Goal: Information Seeking & Learning: Learn about a topic

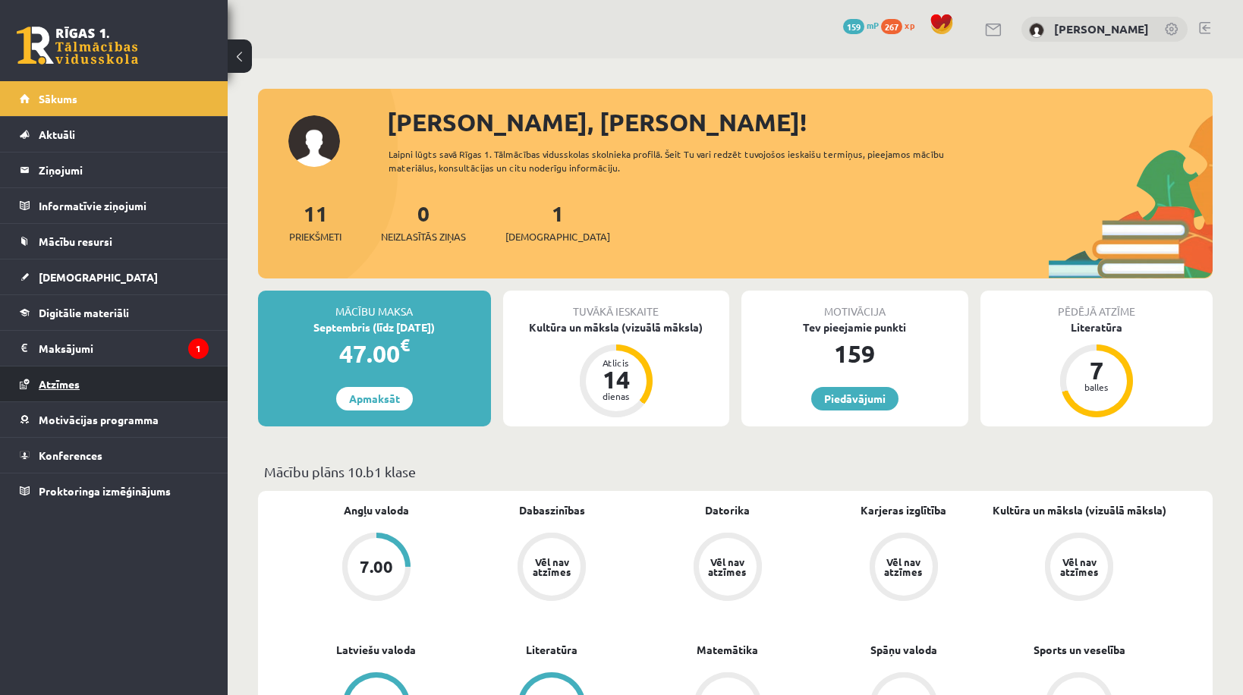
click at [64, 386] on span "Atzīmes" at bounding box center [59, 384] width 41 height 14
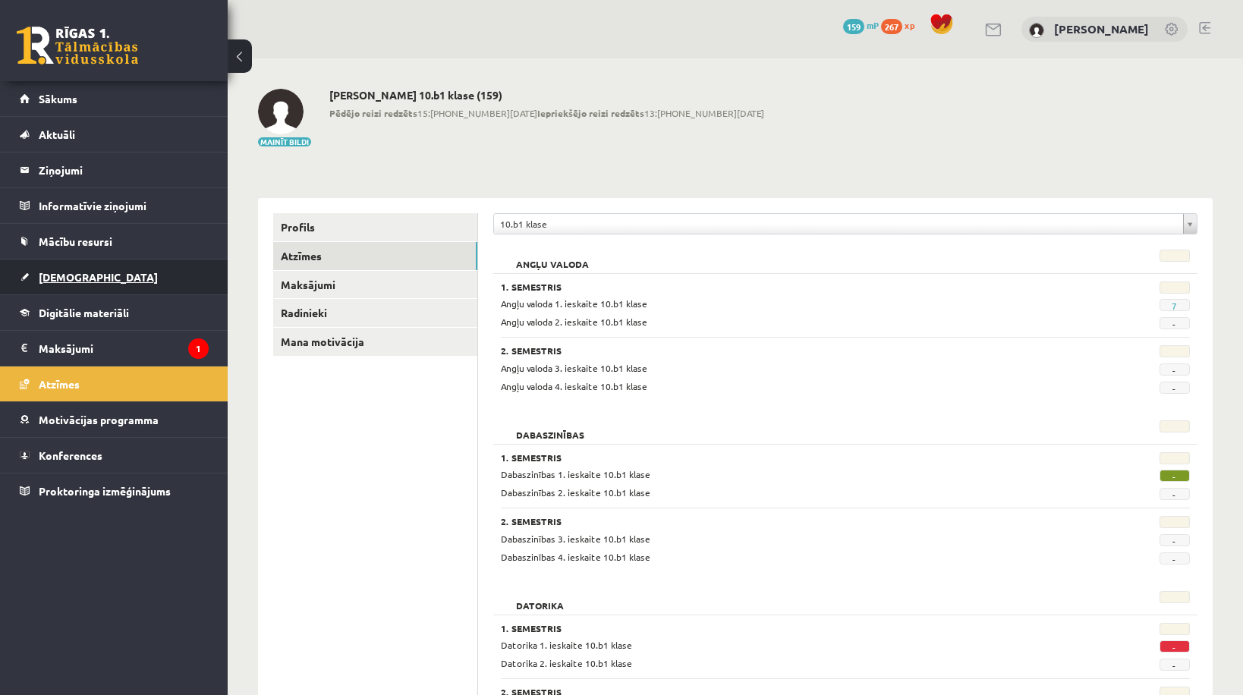
click at [82, 275] on span "[DEMOGRAPHIC_DATA]" at bounding box center [98, 277] width 119 height 14
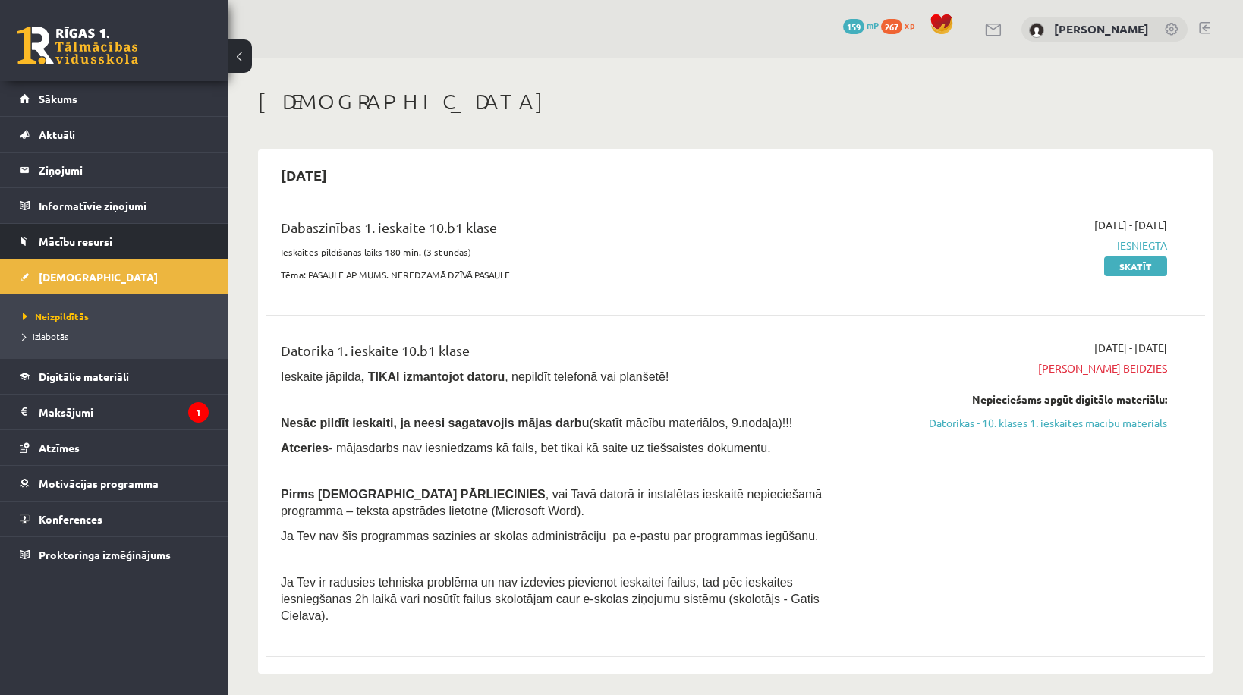
click at [77, 247] on link "Mācību resursi" at bounding box center [114, 241] width 189 height 35
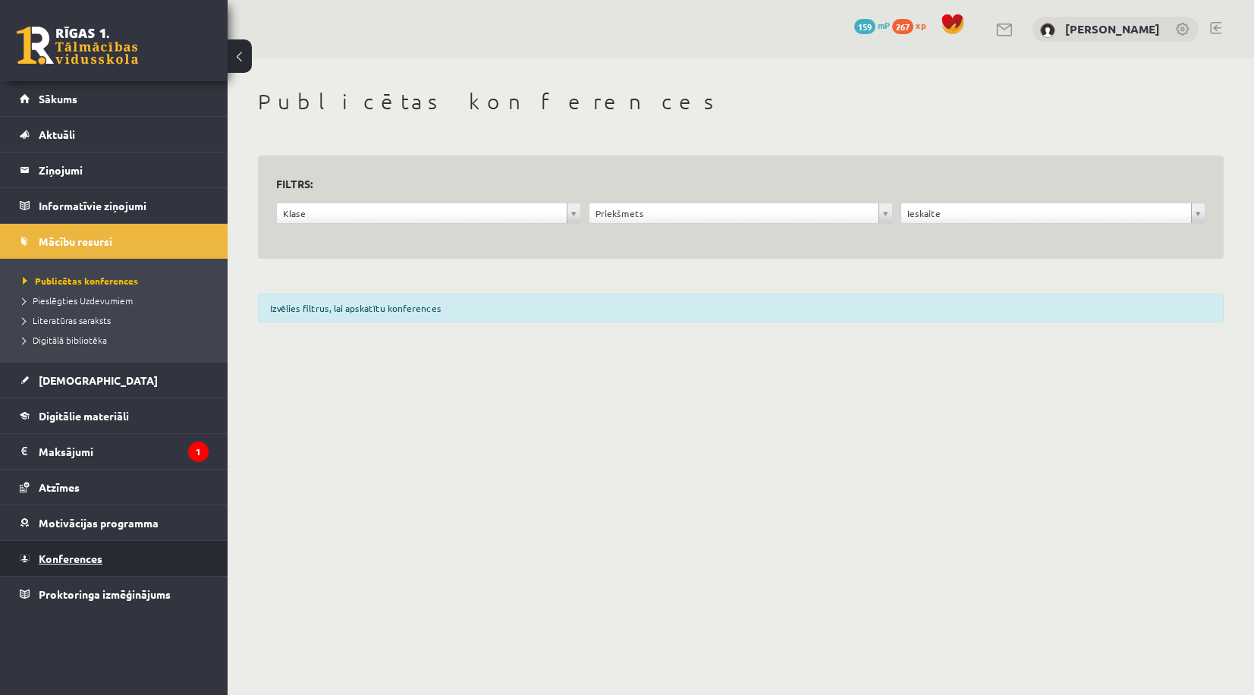
click at [96, 571] on link "Konferences" at bounding box center [114, 558] width 189 height 35
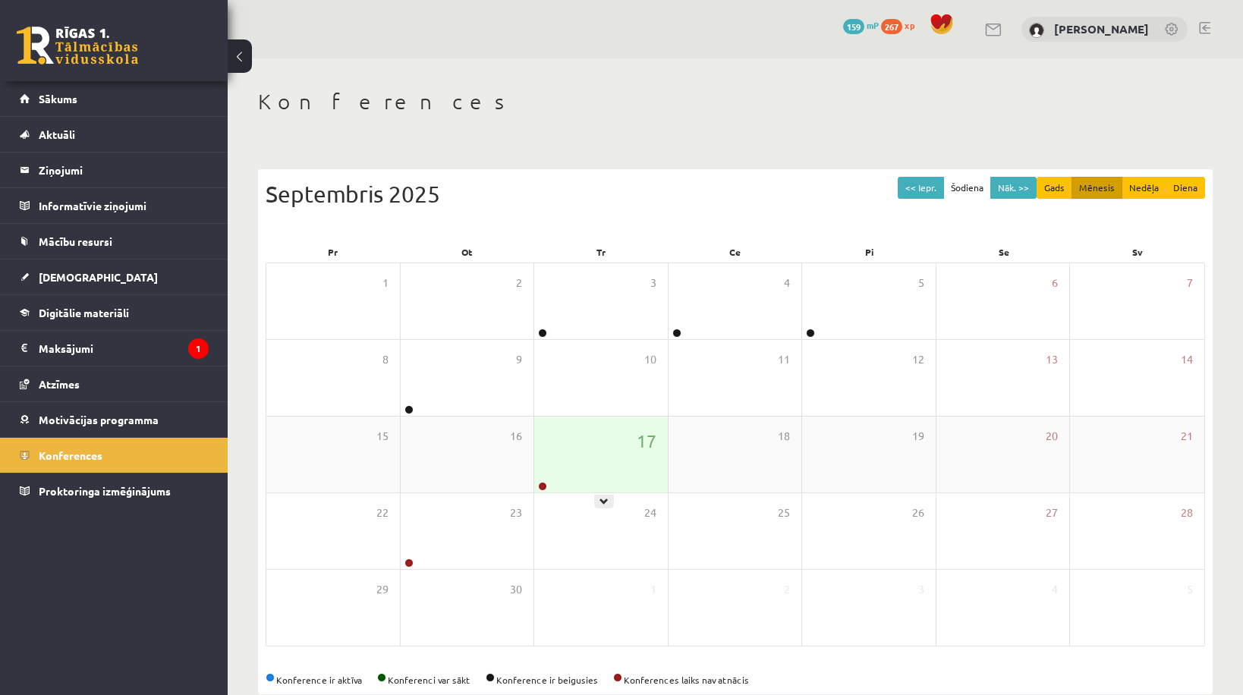
click at [552, 455] on div "17" at bounding box center [601, 455] width 134 height 76
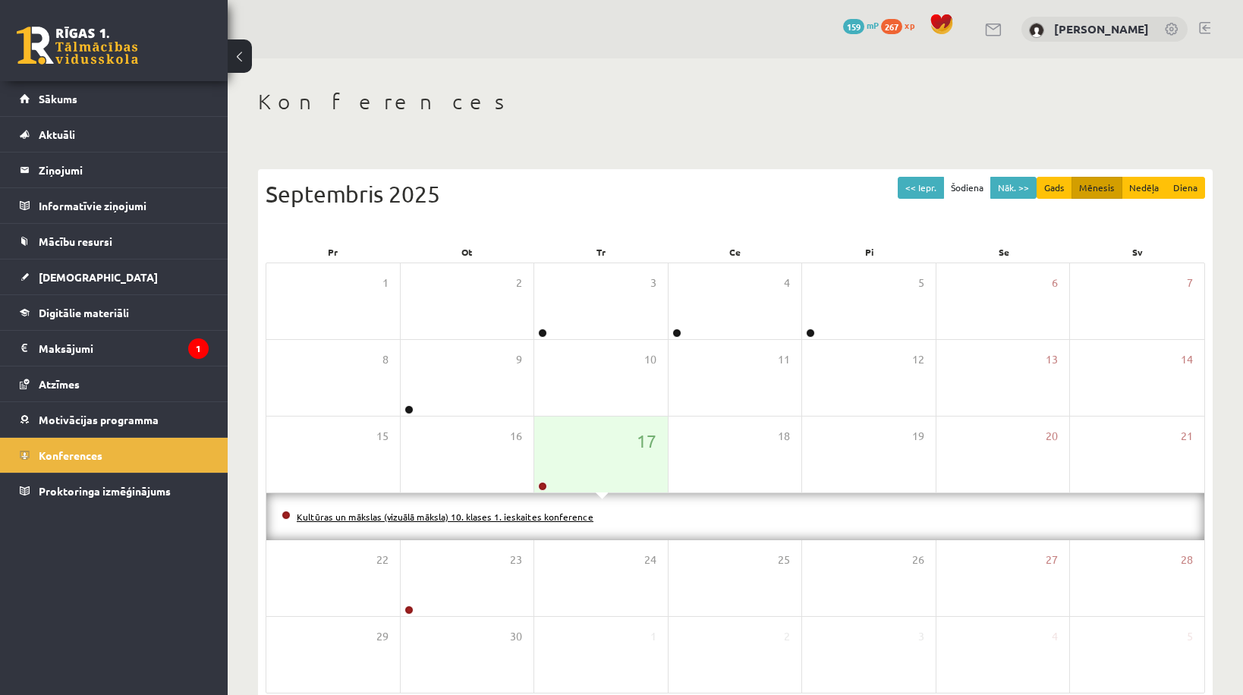
click at [510, 523] on li "Kultūras un mākslas (vizuālā māksla) 10. klases 1. ieskaites konference" at bounding box center [736, 516] width 908 height 17
click at [507, 517] on link "Kultūras un mākslas (vizuālā māksla) 10. klases 1. ieskaites konference" at bounding box center [445, 517] width 297 height 12
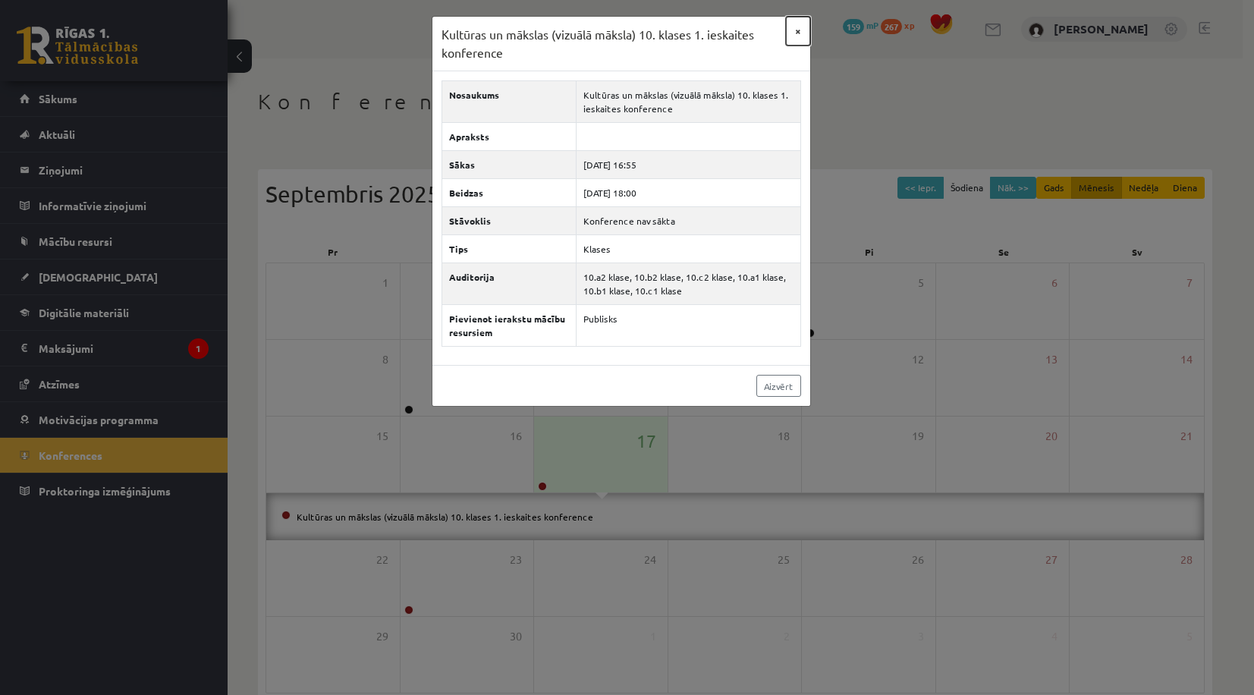
click at [797, 20] on button "×" at bounding box center [798, 31] width 24 height 29
